Goal: Task Accomplishment & Management: Manage account settings

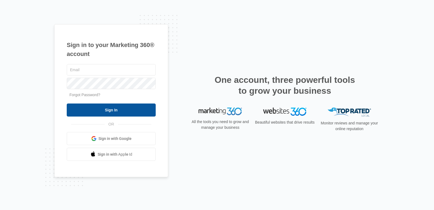
type input "[EMAIL_ADDRESS][DOMAIN_NAME]"
click at [113, 109] on input "Sign In" at bounding box center [111, 109] width 89 height 13
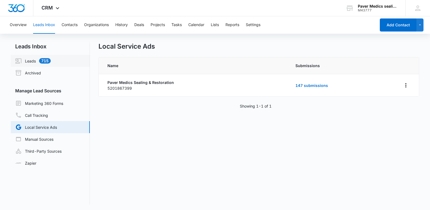
click at [34, 61] on link "Leads 715" at bounding box center [33, 61] width 36 height 7
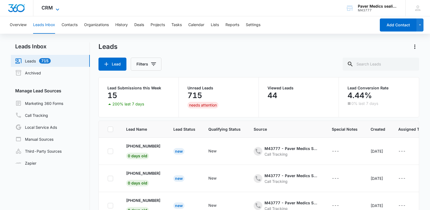
click at [57, 8] on icon at bounding box center [57, 9] width 7 height 7
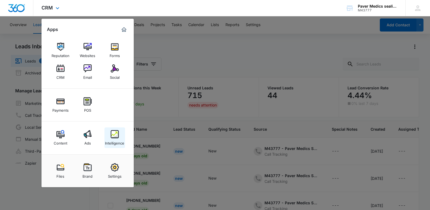
click at [118, 138] on div "Intelligence" at bounding box center [114, 141] width 19 height 7
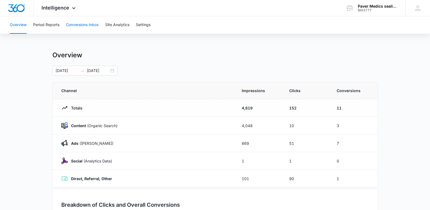
click at [84, 26] on button "Conversions Inbox" at bounding box center [82, 24] width 33 height 17
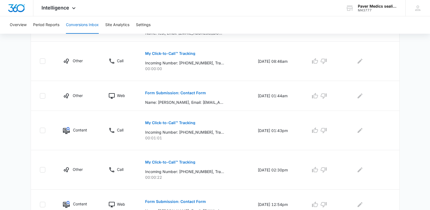
scroll to position [343, 0]
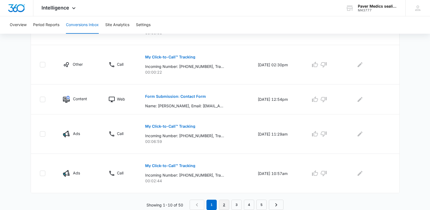
click at [223, 203] on link "2" at bounding box center [224, 204] width 10 height 10
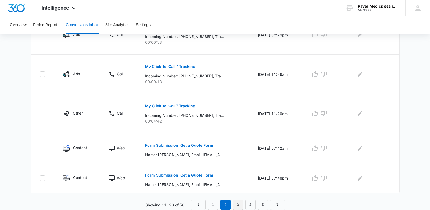
click at [236, 204] on link "3" at bounding box center [238, 204] width 10 height 10
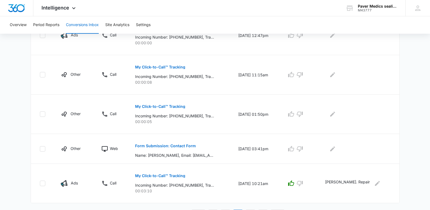
scroll to position [343, 0]
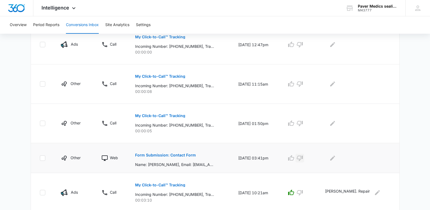
click at [303, 160] on icon "button" at bounding box center [300, 158] width 6 height 5
click at [336, 161] on icon "Edit Comments" at bounding box center [332, 158] width 7 height 7
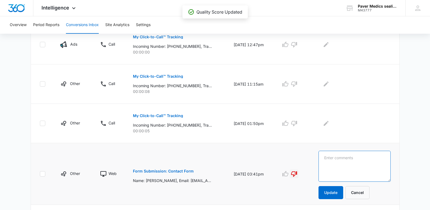
click at [345, 156] on textarea at bounding box center [355, 166] width 72 height 31
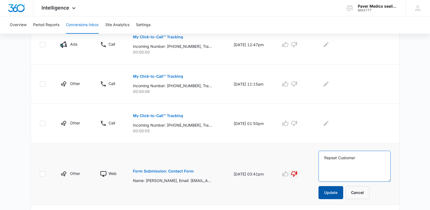
type textarea "Repeat Customer"
click at [341, 195] on button "Update" at bounding box center [331, 192] width 25 height 13
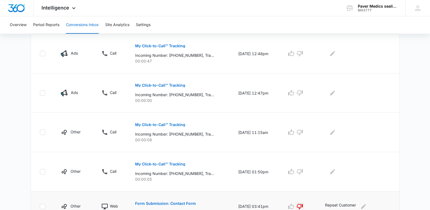
scroll to position [296, 0]
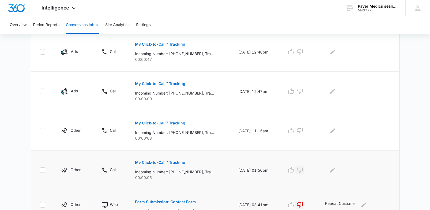
click at [303, 169] on icon "button" at bounding box center [300, 170] width 7 height 7
click at [303, 130] on icon "button" at bounding box center [300, 130] width 7 height 7
click at [303, 91] on icon "button" at bounding box center [300, 91] width 7 height 7
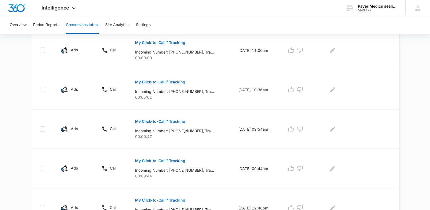
scroll to position [139, 0]
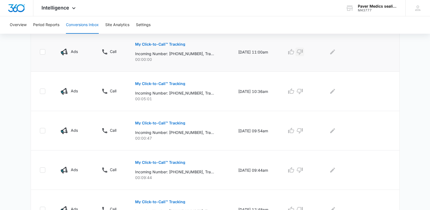
click at [303, 52] on icon "button" at bounding box center [300, 51] width 6 height 5
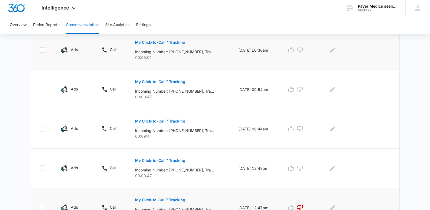
click at [175, 42] on p "My Click-to-Call™ Tracking" at bounding box center [160, 42] width 50 height 4
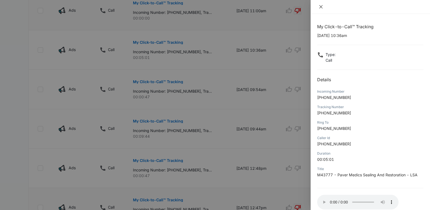
click at [321, 7] on icon "close" at bounding box center [320, 6] width 3 height 3
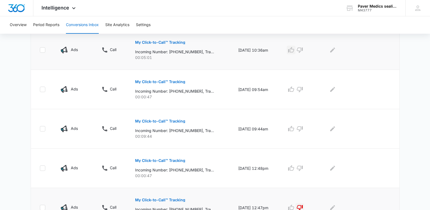
click at [294, 52] on icon "button" at bounding box center [291, 49] width 6 height 5
click at [335, 52] on icon "Edit Comments" at bounding box center [332, 49] width 5 height 5
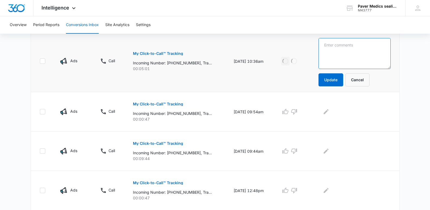
click at [332, 53] on textarea at bounding box center [355, 53] width 72 height 31
type textarea "[PERSON_NAME]"
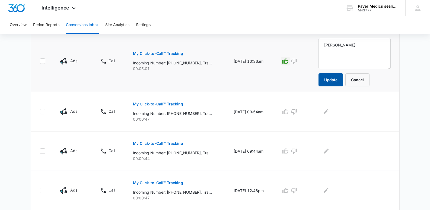
click at [337, 80] on button "Update" at bounding box center [331, 79] width 25 height 13
click at [169, 104] on p "My Click-to-Call™ Tracking" at bounding box center [158, 104] width 50 height 4
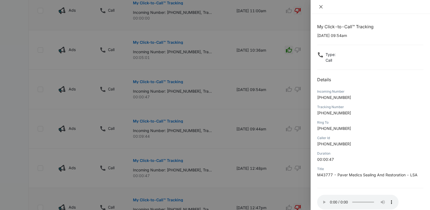
click at [321, 7] on icon "close" at bounding box center [320, 6] width 3 height 3
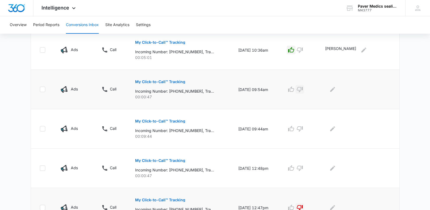
click at [303, 88] on icon "button" at bounding box center [300, 89] width 7 height 7
click at [336, 91] on icon "Edit Comments" at bounding box center [332, 89] width 7 height 7
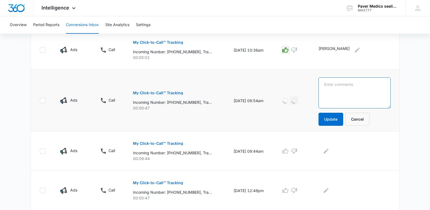
click at [338, 88] on textarea at bounding box center [355, 92] width 72 height 31
type textarea "He was trying to sell me pavers"
click at [337, 122] on button "Update" at bounding box center [331, 119] width 25 height 13
click at [339, 117] on button "Update" at bounding box center [331, 119] width 25 height 13
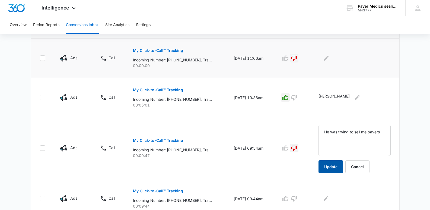
scroll to position [139, 0]
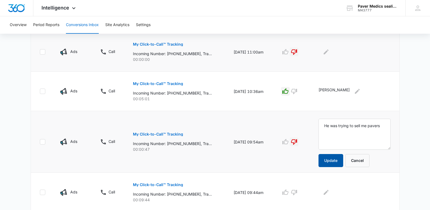
click at [332, 164] on button "Update" at bounding box center [331, 160] width 25 height 13
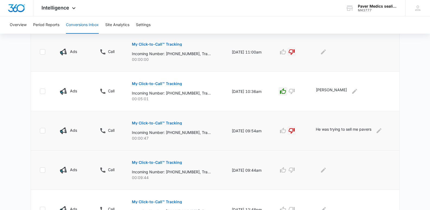
click at [160, 163] on p "My Click-to-Call™ Tracking" at bounding box center [157, 162] width 50 height 4
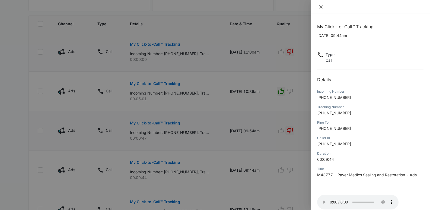
click at [321, 7] on icon "close" at bounding box center [320, 6] width 3 height 3
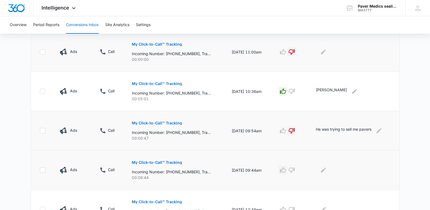
click at [286, 170] on icon "button" at bounding box center [283, 170] width 7 height 7
click at [326, 169] on icon "Edit Comments" at bounding box center [323, 169] width 5 height 5
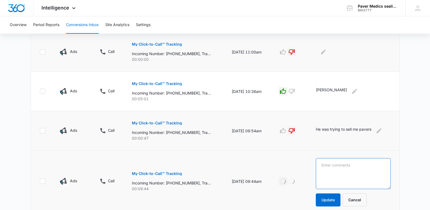
click at [325, 167] on textarea at bounding box center [353, 173] width 75 height 31
type textarea "[PERSON_NAME]. did not win job"
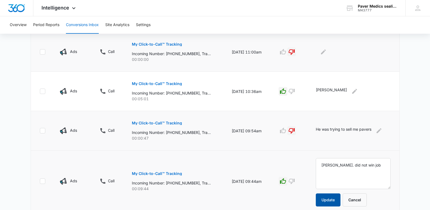
click at [329, 201] on button "Update" at bounding box center [328, 199] width 25 height 13
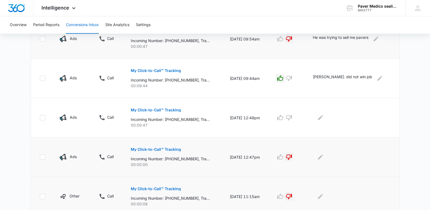
scroll to position [238, 0]
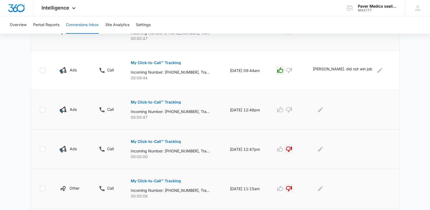
click at [167, 101] on p "My Click-to-Call™ Tracking" at bounding box center [156, 102] width 50 height 4
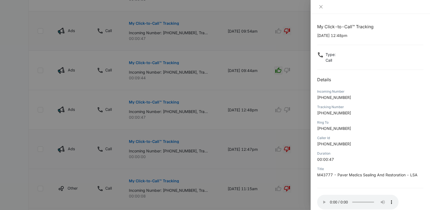
scroll to position [8, 0]
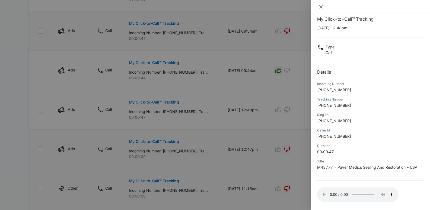
click at [321, 8] on icon "close" at bounding box center [321, 7] width 4 height 4
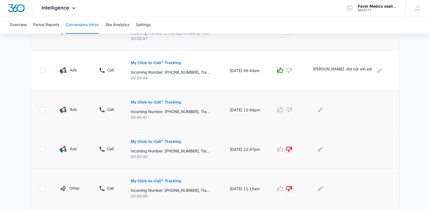
click at [284, 110] on icon "button" at bounding box center [280, 109] width 7 height 7
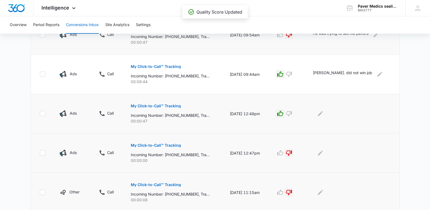
scroll to position [362, 0]
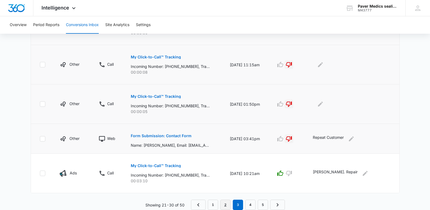
click at [226, 204] on link "2" at bounding box center [225, 204] width 10 height 10
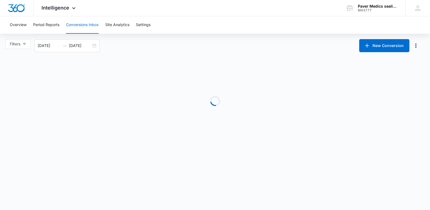
scroll to position [0, 0]
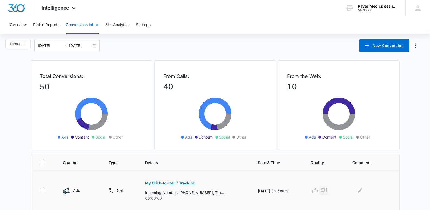
click at [327, 191] on icon "button" at bounding box center [324, 190] width 7 height 7
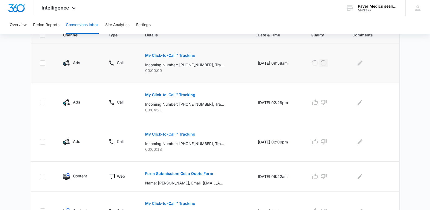
scroll to position [130, 0]
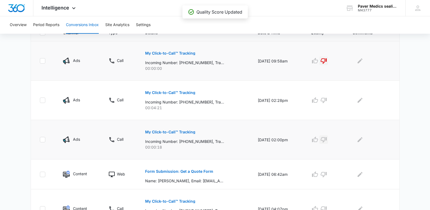
click at [327, 141] on icon "button" at bounding box center [324, 139] width 7 height 7
click at [318, 177] on icon "button" at bounding box center [315, 174] width 7 height 7
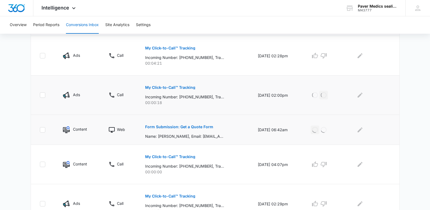
scroll to position [177, 0]
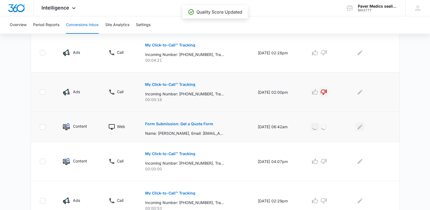
click at [363, 128] on icon "Edit Comments" at bounding box center [360, 126] width 7 height 7
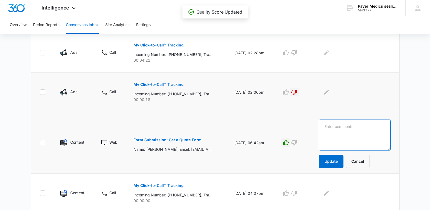
click at [347, 125] on textarea at bounding box center [355, 134] width 72 height 31
paste textarea "[STREET_ADDRESS][PERSON_NAME]"
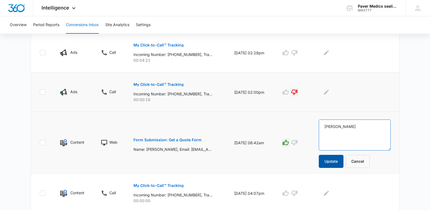
type textarea "[PERSON_NAME]"
click at [338, 162] on button "Update" at bounding box center [331, 161] width 25 height 13
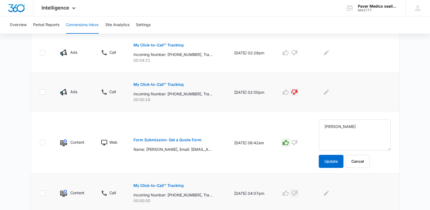
click at [297, 194] on icon "button" at bounding box center [294, 193] width 6 height 5
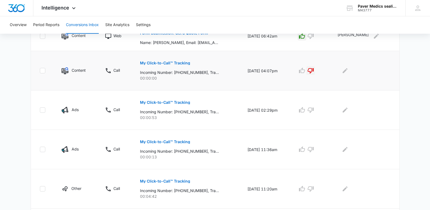
scroll to position [269, 0]
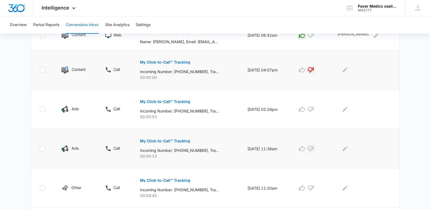
click at [314, 150] on icon "button" at bounding box center [311, 148] width 7 height 7
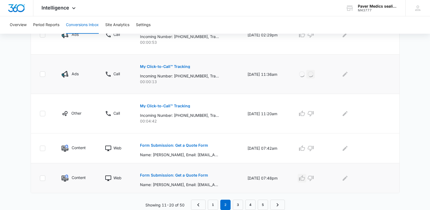
click at [305, 178] on icon "button" at bounding box center [302, 178] width 7 height 7
click at [348, 179] on icon "Edit Comments" at bounding box center [345, 178] width 7 height 7
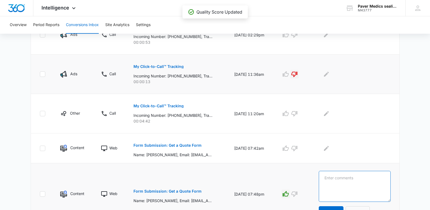
click at [337, 176] on textarea at bounding box center [355, 186] width 72 height 31
type textarea "[PERSON_NAME]"
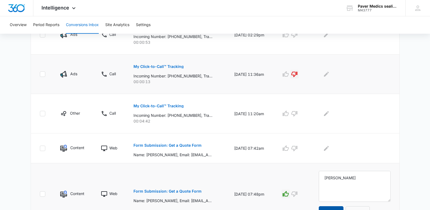
click at [342, 208] on button "Update" at bounding box center [331, 212] width 25 height 13
click at [289, 148] on icon "button" at bounding box center [286, 148] width 7 height 7
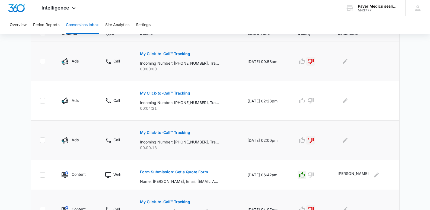
scroll to position [124, 0]
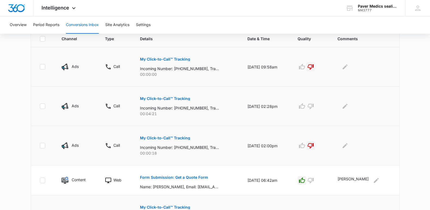
click at [168, 99] on p "My Click-to-Call™ Tracking" at bounding box center [165, 99] width 50 height 4
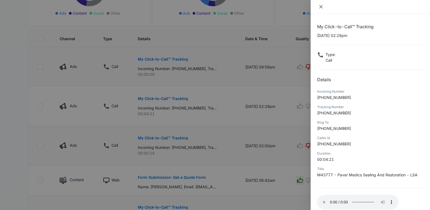
click at [323, 7] on icon "close" at bounding box center [321, 7] width 4 height 4
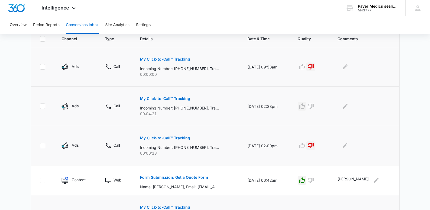
click at [305, 105] on icon "button" at bounding box center [302, 105] width 6 height 5
click at [348, 106] on icon "Edit Comments" at bounding box center [345, 106] width 5 height 5
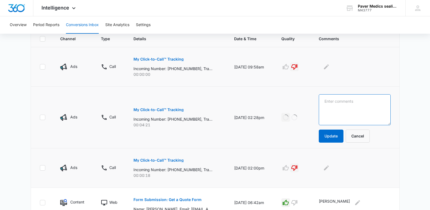
click at [337, 103] on textarea at bounding box center [355, 109] width 72 height 31
type textarea "[PERSON_NAME]"
click at [337, 138] on button "Update" at bounding box center [331, 135] width 25 height 13
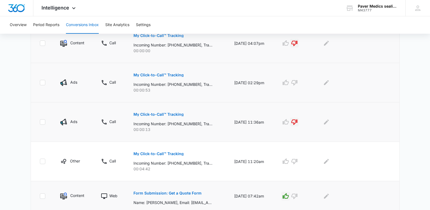
scroll to position [295, 0]
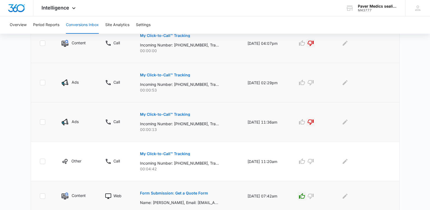
click at [169, 75] on p "My Click-to-Call™ Tracking" at bounding box center [165, 75] width 50 height 4
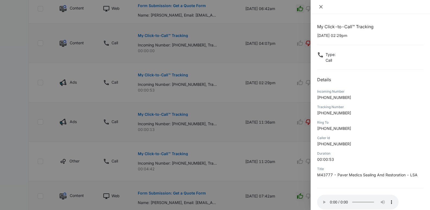
click at [321, 8] on icon "close" at bounding box center [321, 7] width 4 height 4
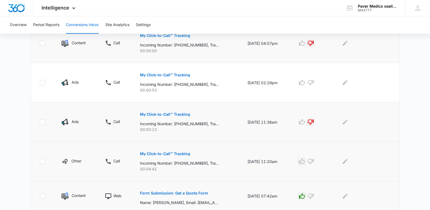
click at [305, 163] on icon "button" at bounding box center [302, 161] width 7 height 7
click at [348, 161] on icon "Edit Comments" at bounding box center [345, 161] width 5 height 5
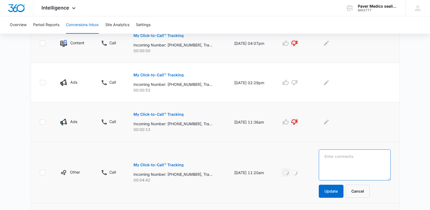
click at [345, 156] on textarea at bounding box center [355, 164] width 72 height 31
type textarea "D"
click at [289, 82] on icon "button" at bounding box center [286, 82] width 6 height 5
click at [329, 84] on icon "Edit Comments" at bounding box center [326, 82] width 5 height 5
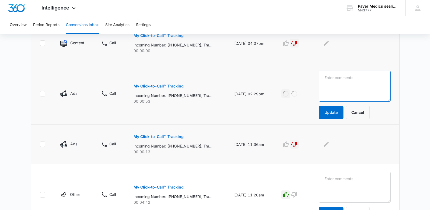
click at [331, 81] on textarea at bounding box center [355, 86] width 72 height 31
type textarea "[PERSON_NAME], prop manager"
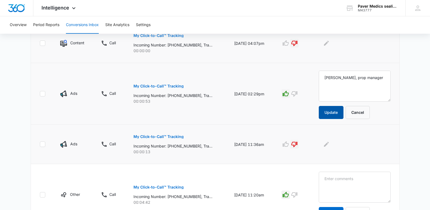
click at [340, 116] on button "Update" at bounding box center [331, 112] width 25 height 13
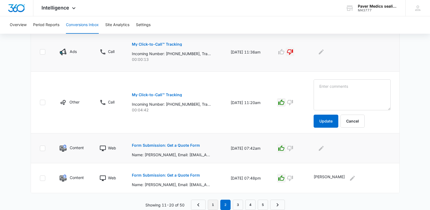
scroll to position [365, 0]
click at [211, 204] on link "1" at bounding box center [213, 204] width 10 height 10
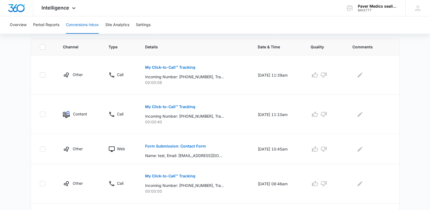
scroll to position [118, 0]
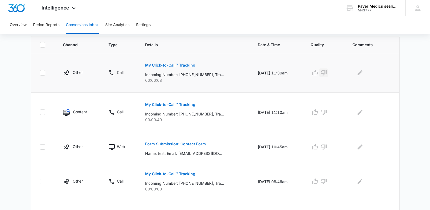
click at [327, 74] on icon "button" at bounding box center [324, 72] width 7 height 7
click at [327, 148] on icon "button" at bounding box center [324, 147] width 7 height 7
click at [361, 147] on icon "Edit Comments" at bounding box center [360, 146] width 5 height 5
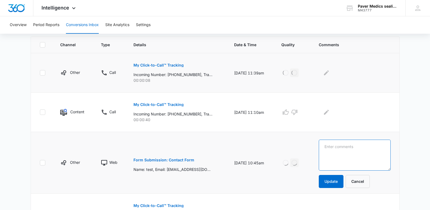
click at [348, 145] on textarea at bounding box center [355, 155] width 72 height 31
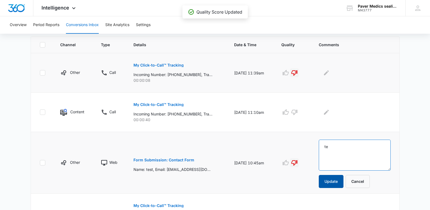
type textarea "t"
type textarea "someone testing"
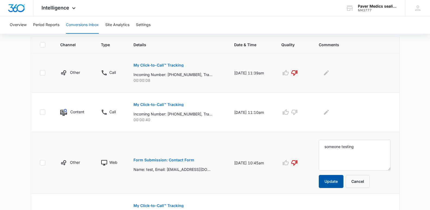
click at [332, 183] on button "Update" at bounding box center [331, 181] width 25 height 13
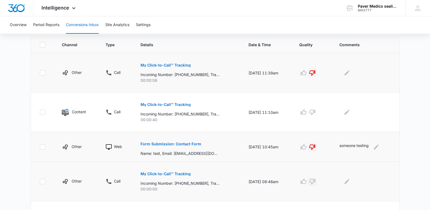
click at [316, 182] on icon "button" at bounding box center [312, 181] width 7 height 7
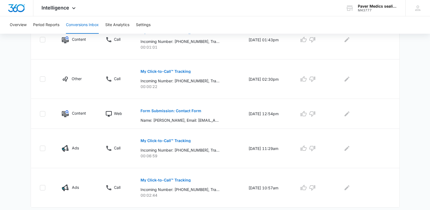
scroll to position [343, 0]
